Goal: Task Accomplishment & Management: Manage account settings

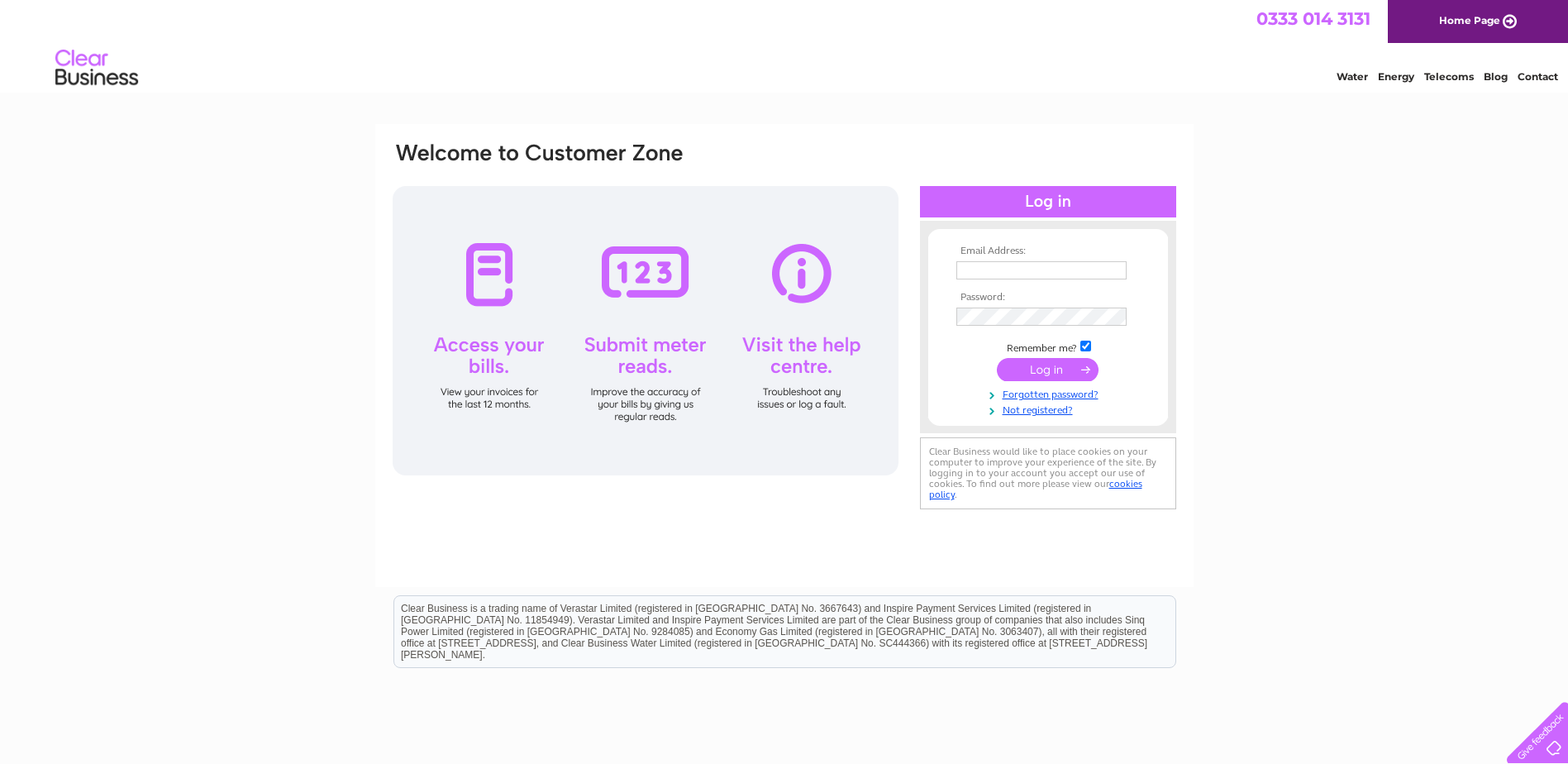
type input "[EMAIL_ADDRESS][DOMAIN_NAME]"
click at [1043, 376] on input "submit" at bounding box center [1047, 369] width 101 height 23
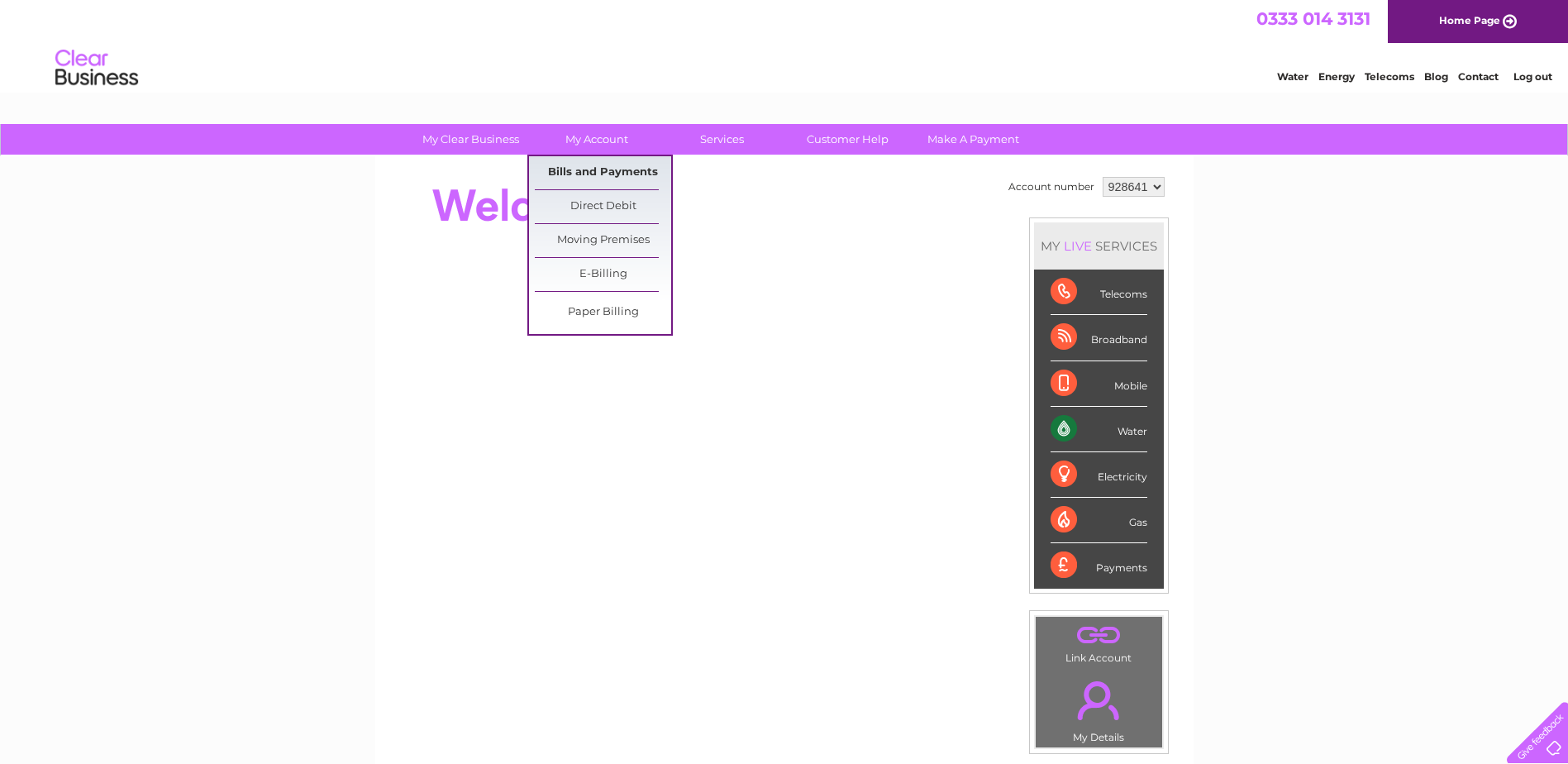
click at [612, 171] on link "Bills and Payments" at bounding box center [603, 172] width 136 height 33
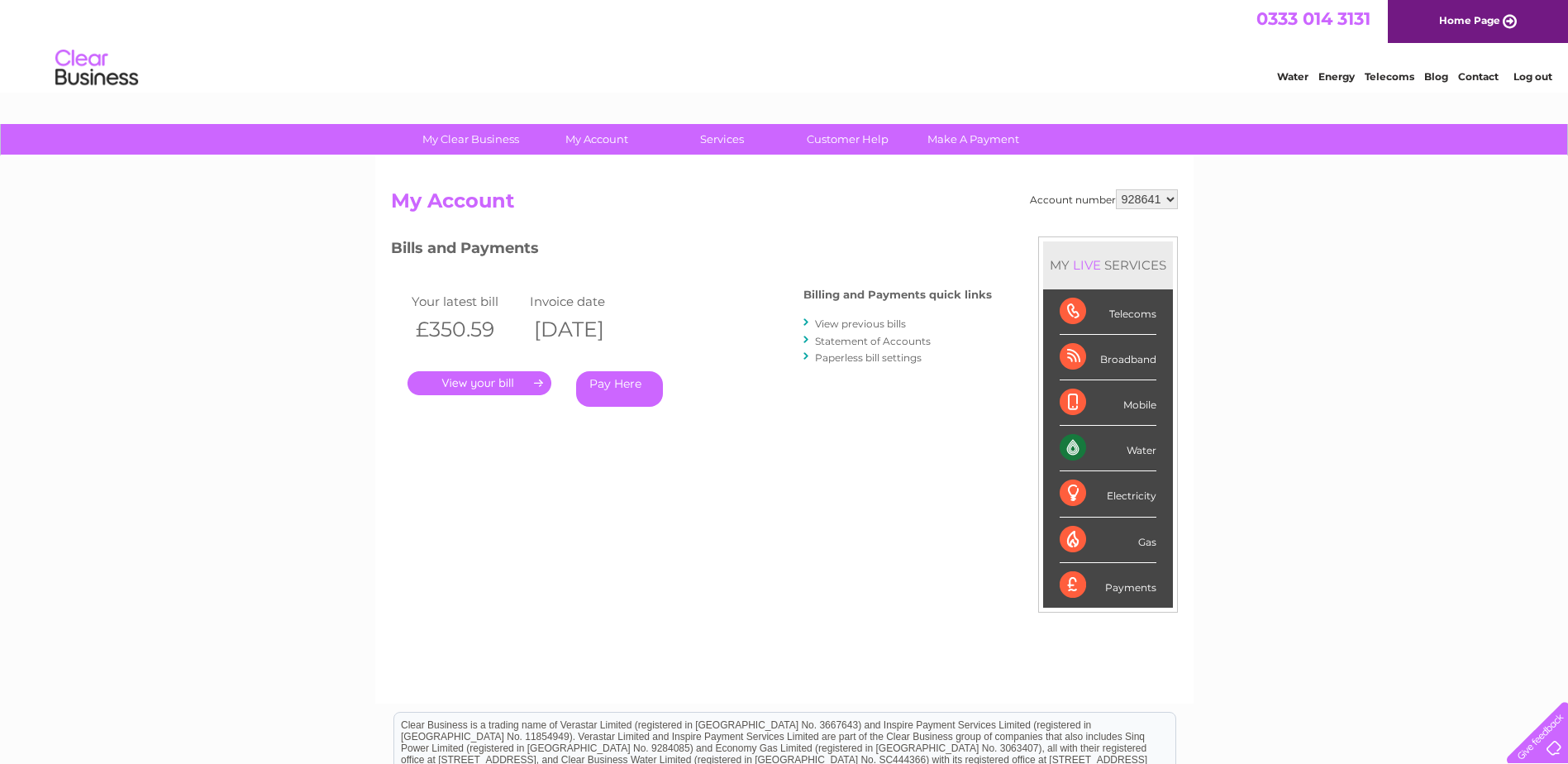
click at [508, 376] on link "." at bounding box center [479, 383] width 144 height 24
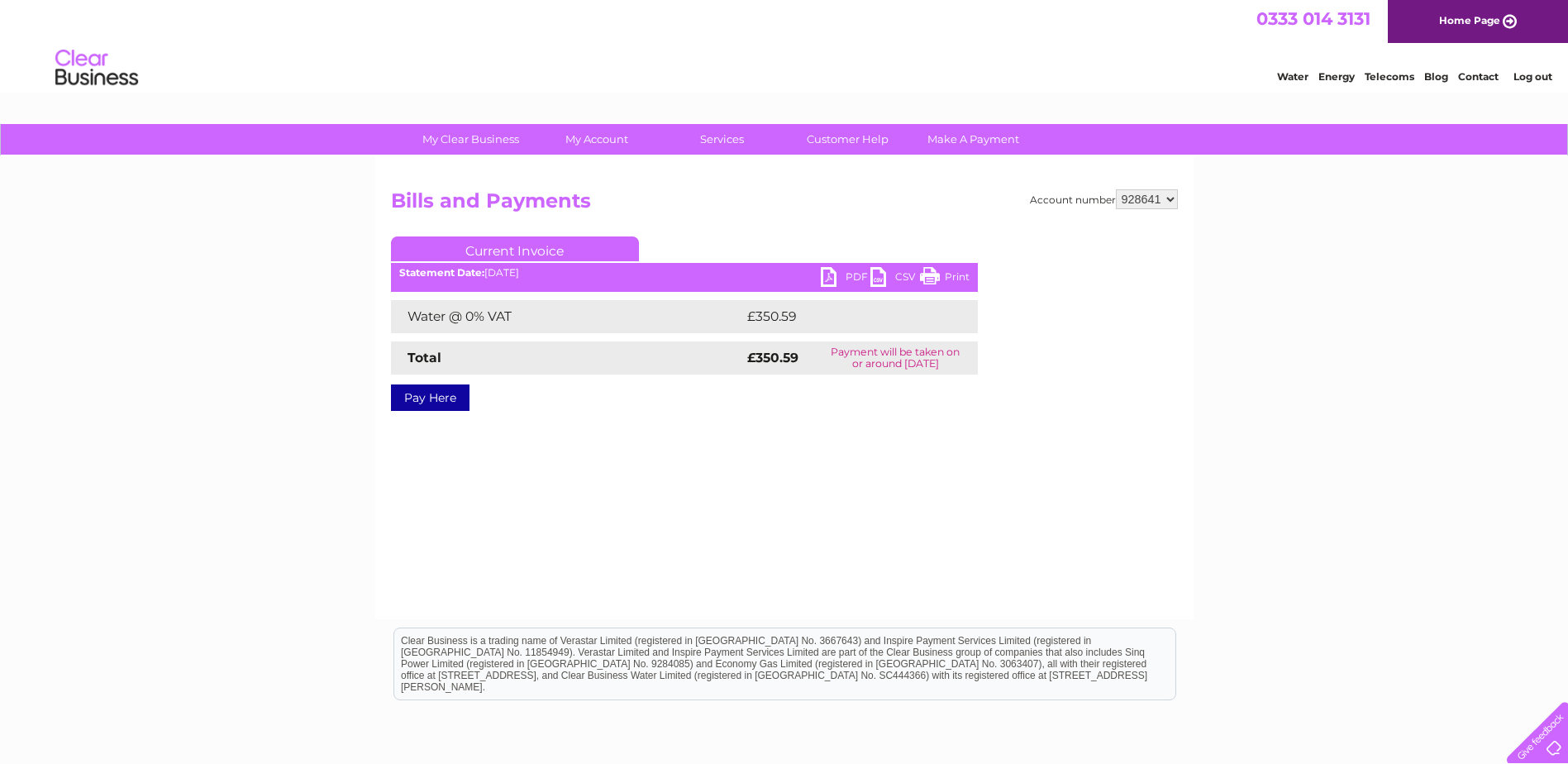
click at [842, 273] on link "PDF" at bounding box center [846, 279] width 49 height 24
click at [607, 442] on div "Account number 928641 939055 964779 Bills and Payments Current Invoice PDF CSV …" at bounding box center [784, 387] width 818 height 462
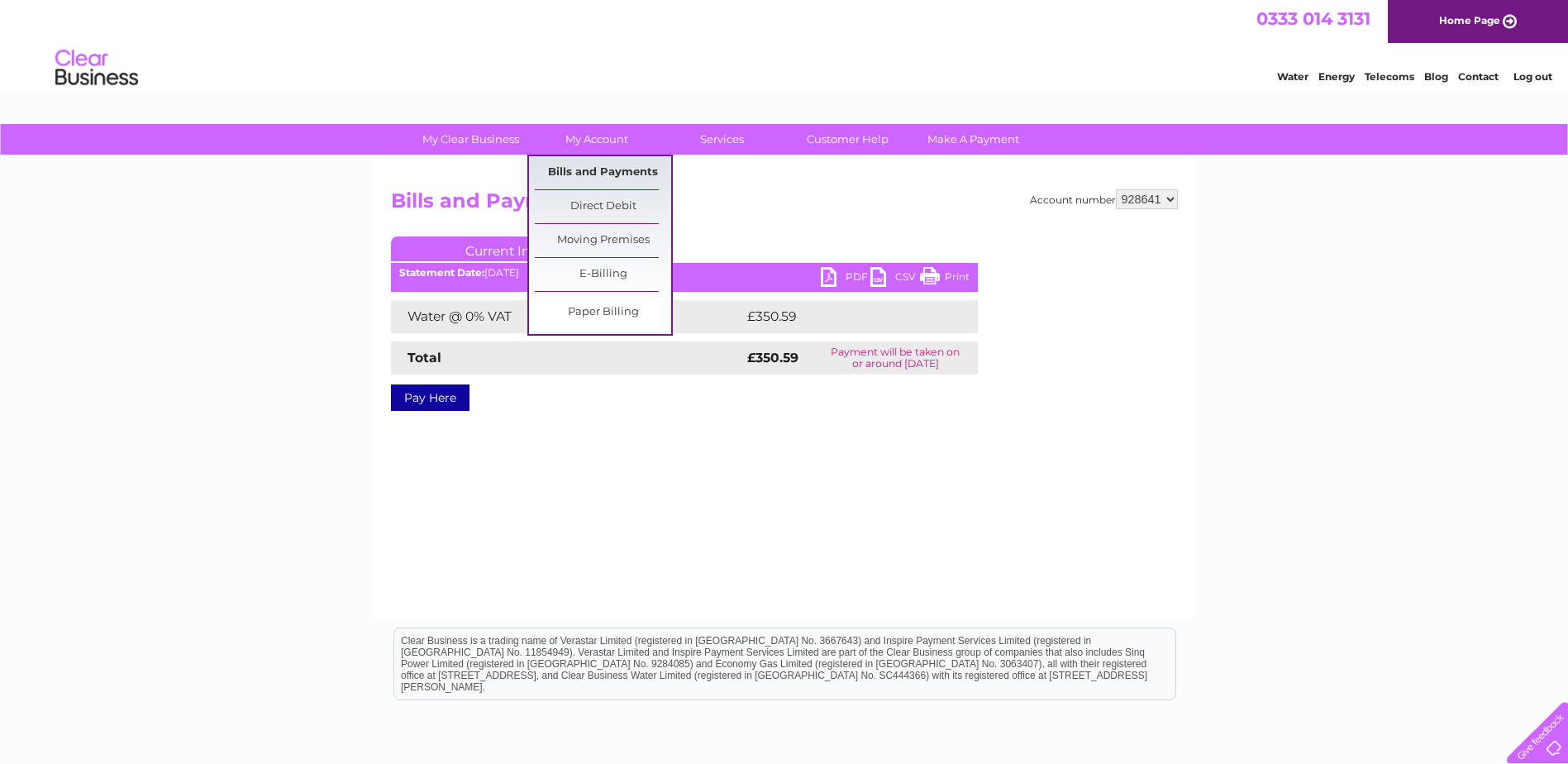
click at [606, 175] on link "Bills and Payments" at bounding box center [603, 172] width 136 height 33
click at [606, 171] on link "Bills and Payments" at bounding box center [603, 172] width 136 height 33
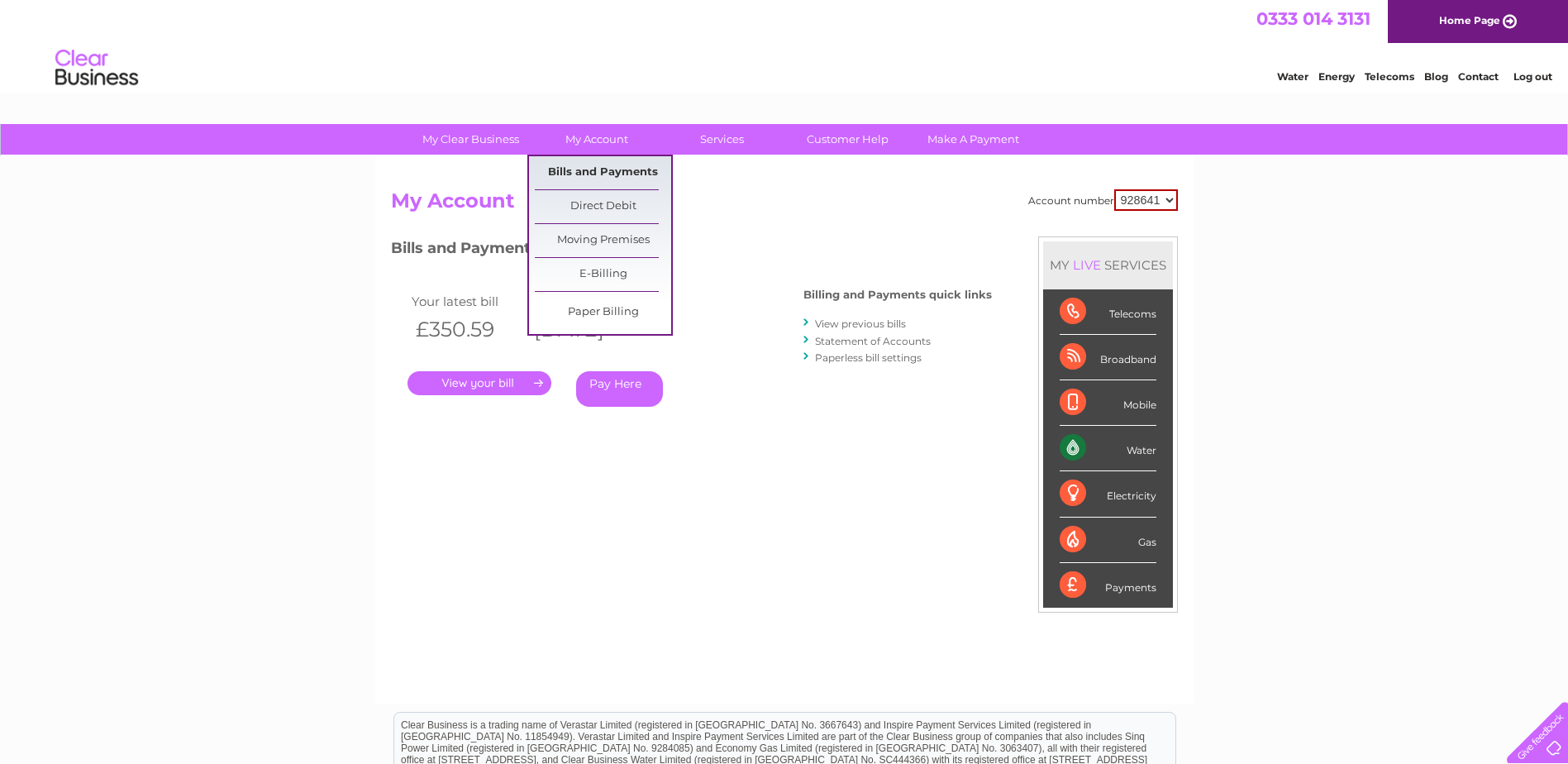
click at [611, 177] on link "Bills and Payments" at bounding box center [603, 172] width 136 height 33
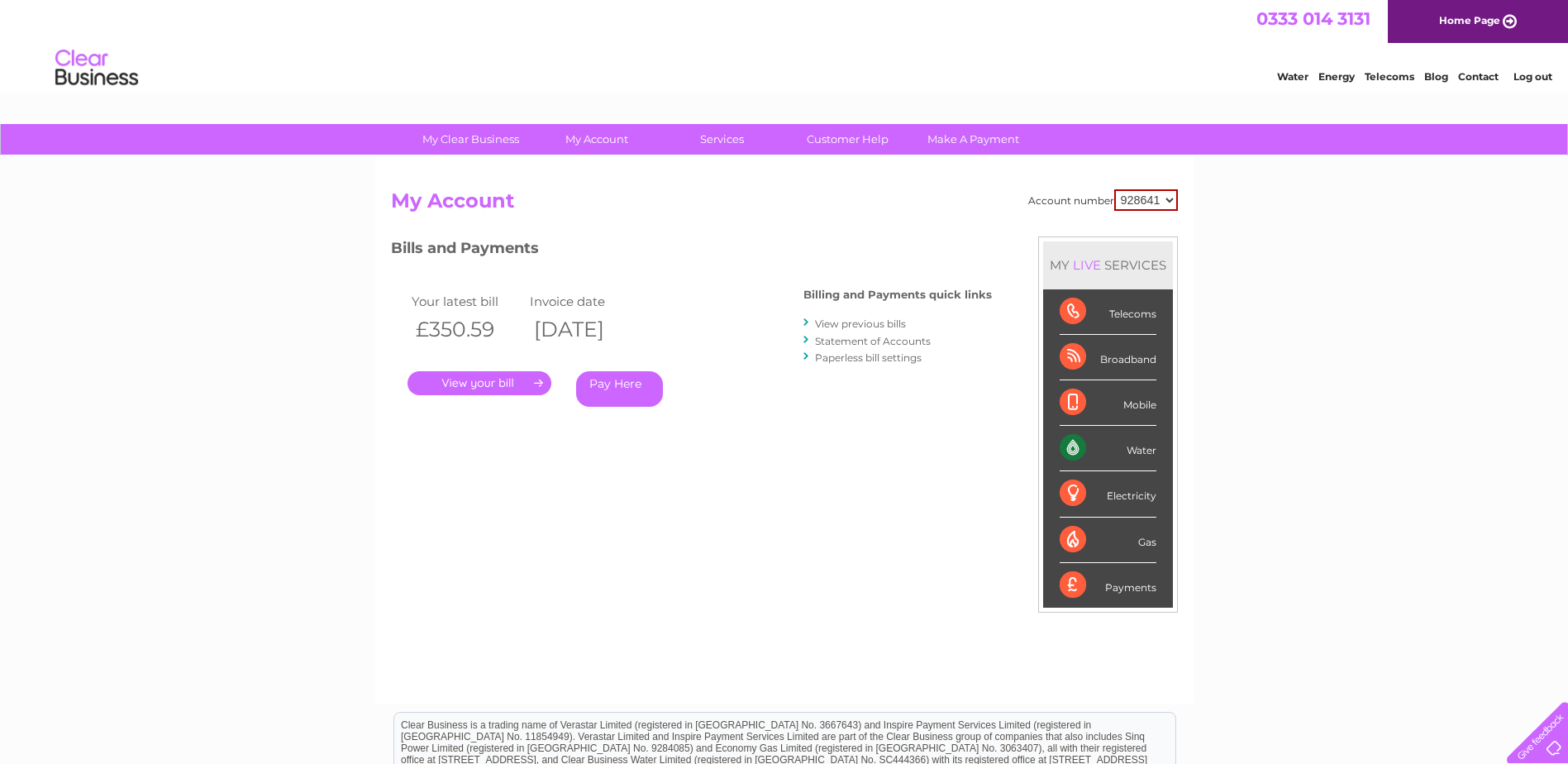
click at [1164, 199] on select "928641 939055 964779" at bounding box center [1146, 199] width 64 height 21
click at [1169, 200] on select "928641 939055 964779" at bounding box center [1146, 198] width 62 height 20
select select "939055"
click at [1116, 189] on select "928641 939055 964779" at bounding box center [1146, 198] width 62 height 20
click at [1172, 200] on select "928641 939055 964779" at bounding box center [1146, 198] width 62 height 20
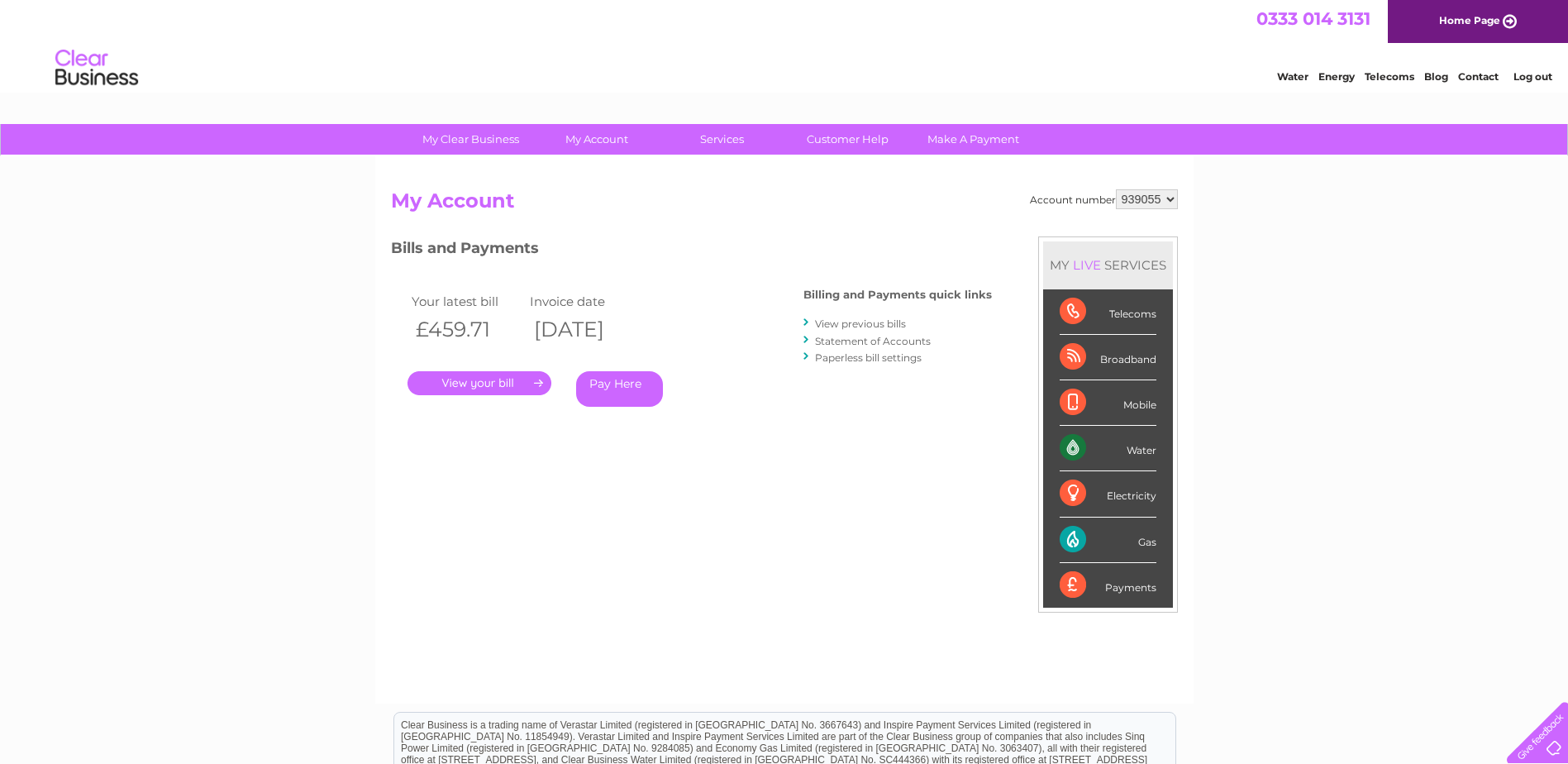
select select "964779"
click at [1116, 189] on select "928641 939055 964779" at bounding box center [1146, 198] width 62 height 20
